Goal: Transaction & Acquisition: Purchase product/service

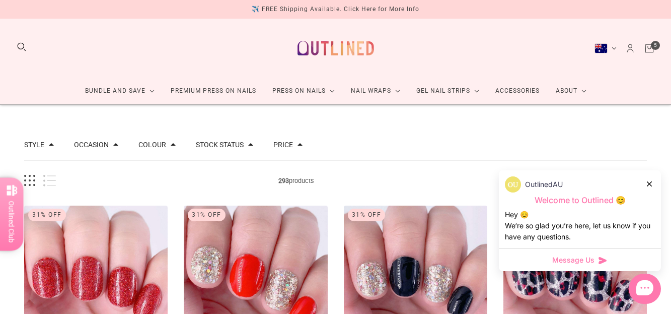
click at [644, 46] on icon "Cart" at bounding box center [649, 48] width 11 height 11
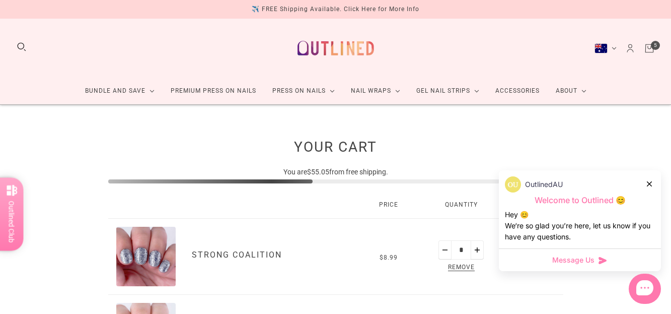
click at [651, 184] on icon at bounding box center [649, 183] width 5 height 5
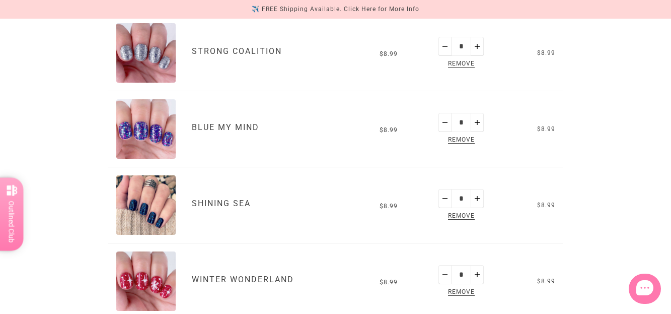
scroll to position [201, 0]
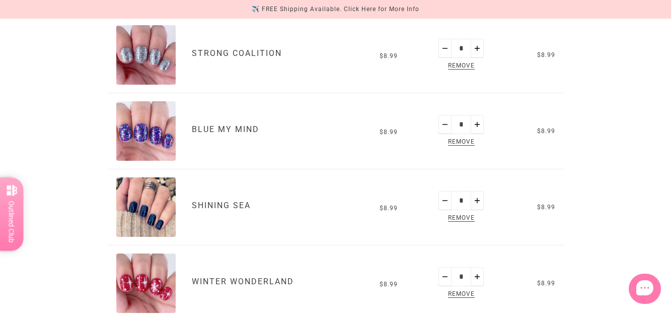
click at [464, 66] on span "Remove" at bounding box center [461, 66] width 31 height 12
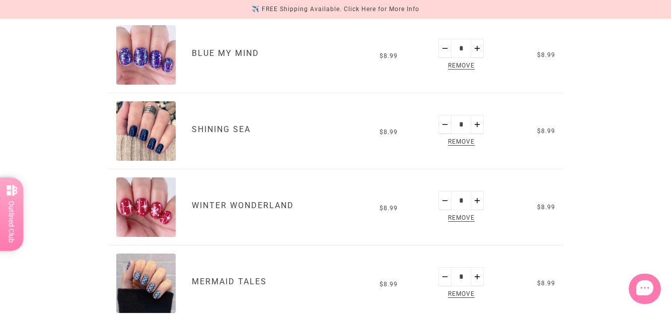
scroll to position [224, 0]
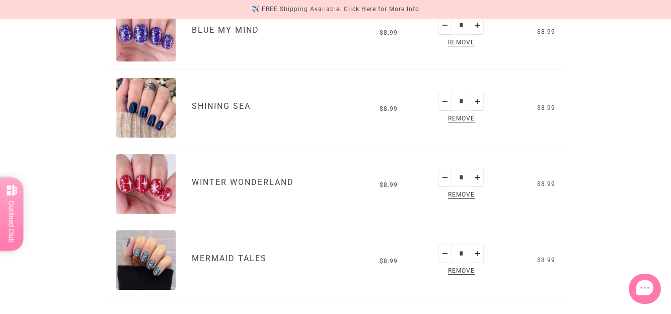
click at [457, 42] on span "Remove" at bounding box center [461, 43] width 31 height 12
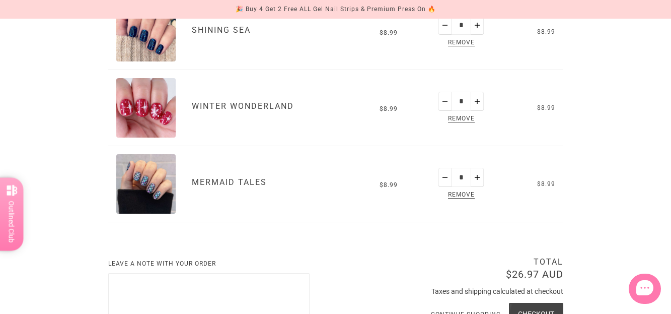
scroll to position [221, 0]
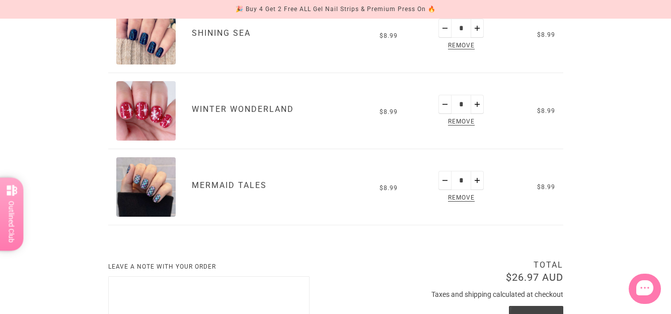
click at [456, 121] on span "Remove" at bounding box center [461, 122] width 31 height 12
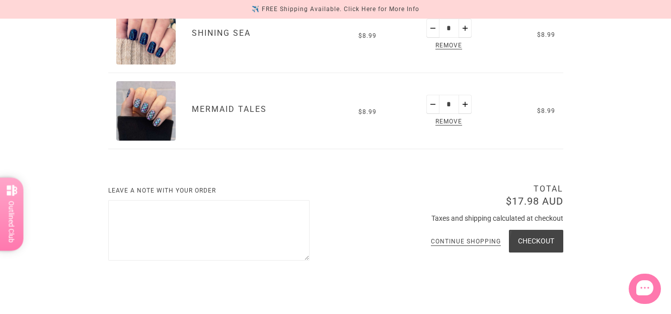
scroll to position [185, 0]
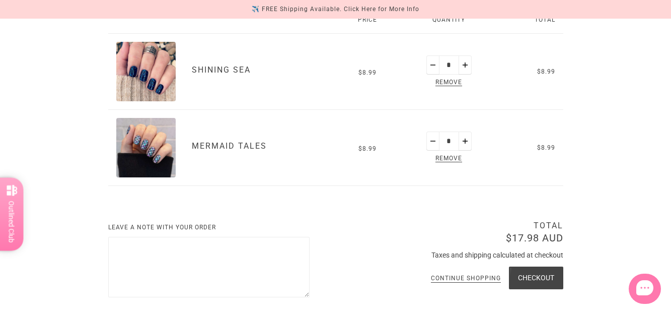
click at [451, 83] on span "Remove" at bounding box center [448, 83] width 31 height 12
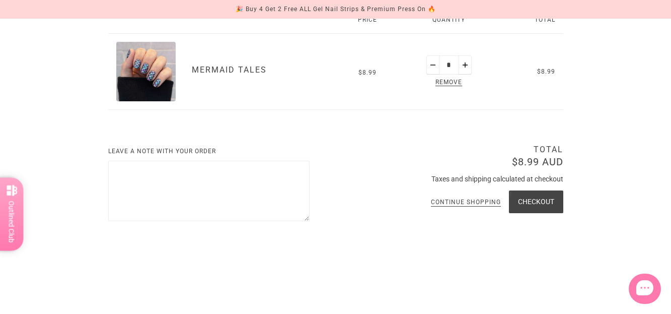
click at [449, 80] on span "Remove" at bounding box center [448, 83] width 31 height 12
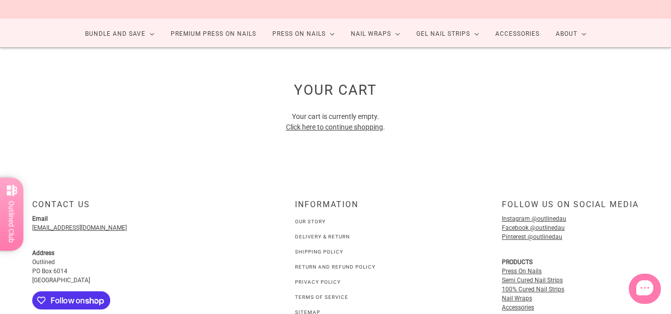
scroll to position [0, 0]
